Goal: Task Accomplishment & Management: Use online tool/utility

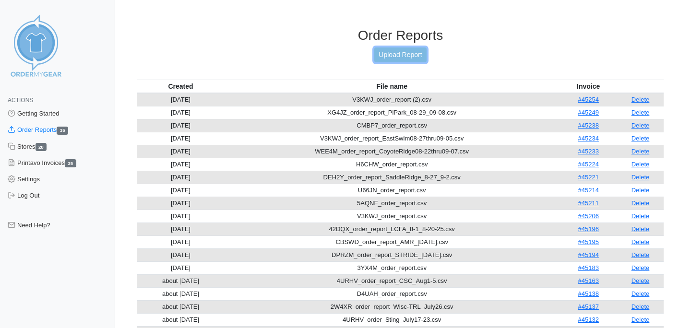
click at [408, 56] on link "Upload Report" at bounding box center [400, 54] width 52 height 15
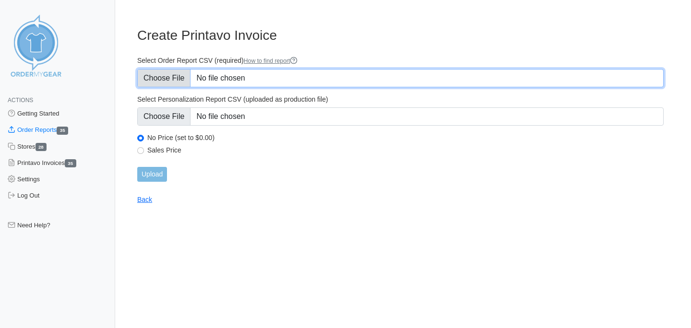
click at [185, 81] on input "Select Order Report CSV (required) How to find report" at bounding box center [400, 78] width 526 height 18
type input "C:\fakepath\223U5_order_report.csv"
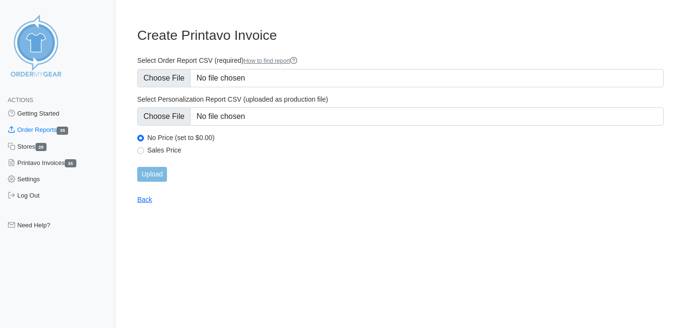
click at [146, 152] on div "Sales Price" at bounding box center [400, 152] width 526 height 12
click at [140, 150] on input "Sales Price" at bounding box center [140, 150] width 7 height 7
radio input "true"
click at [154, 172] on input "Upload" at bounding box center [152, 174] width 30 height 15
